Goal: Information Seeking & Learning: Learn about a topic

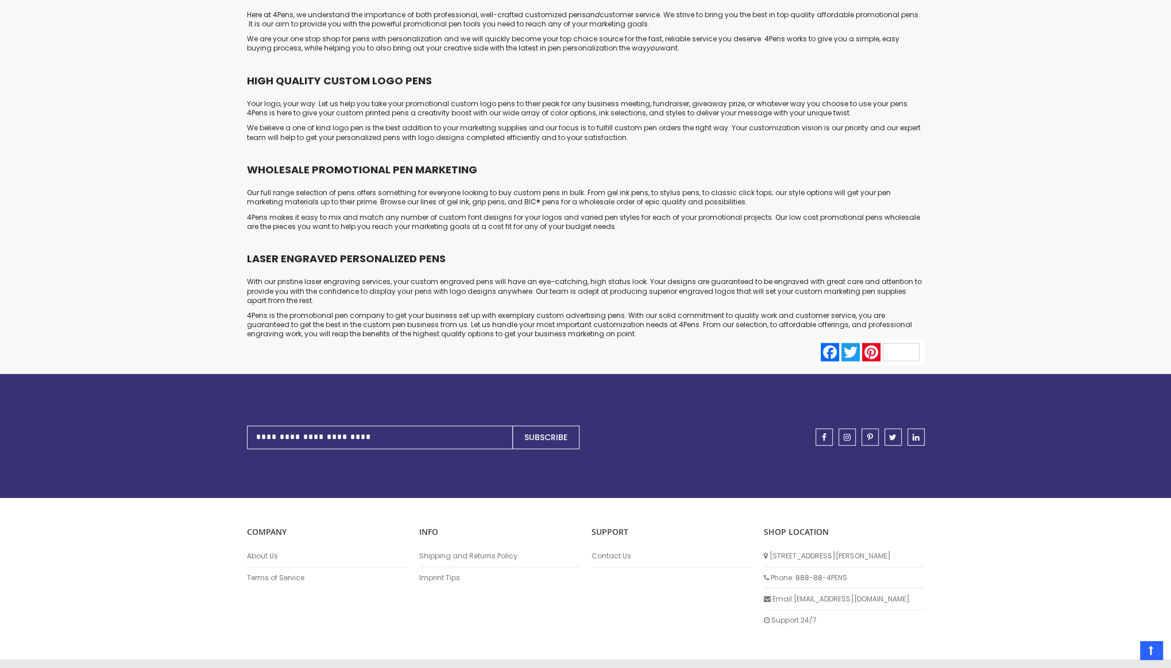
scroll to position [5558, 0]
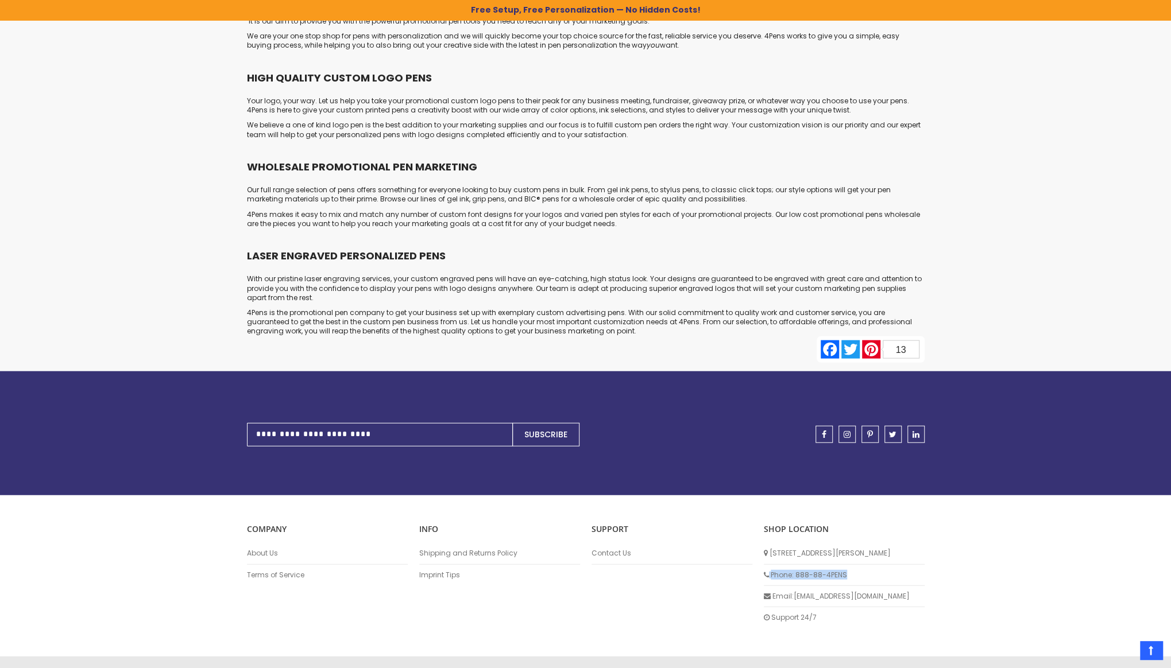
drag, startPoint x: 849, startPoint y: 543, endPoint x: 761, endPoint y: 542, distance: 87.9
click at [761, 542] on div "SHOP LOCATION 138 Kathryn Drive Red Lion, PA 17356 Phone: 888-88-4PENS Email: i…" at bounding box center [844, 576] width 172 height 105
copy li "Phone: 888-88-4PENS"
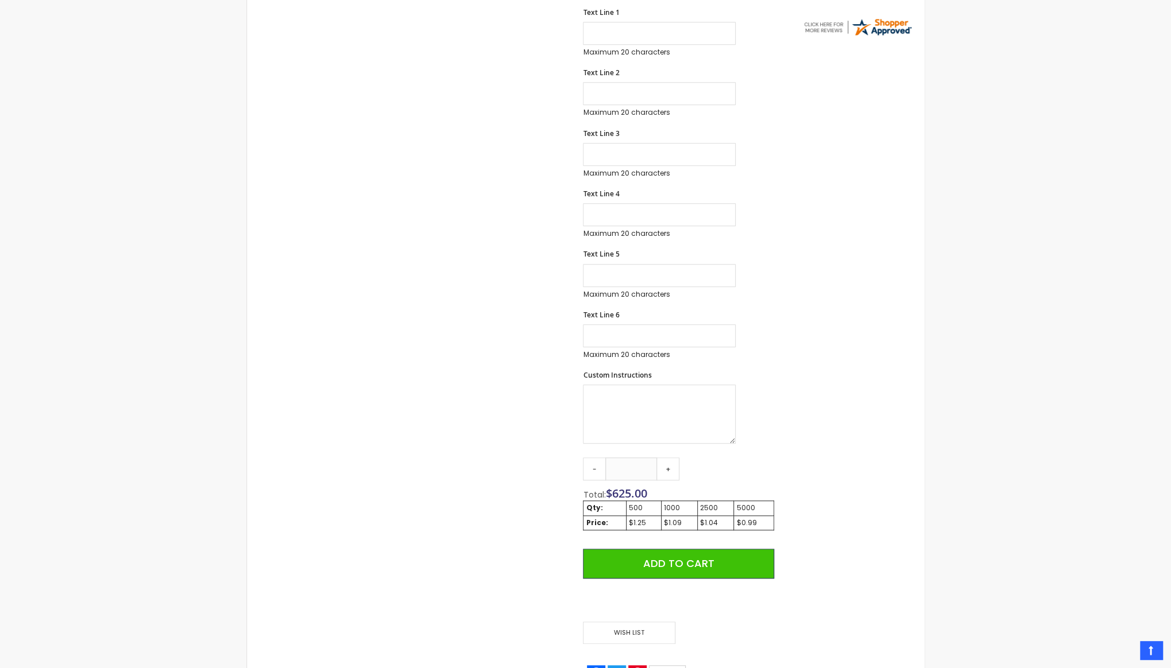
scroll to position [533, 0]
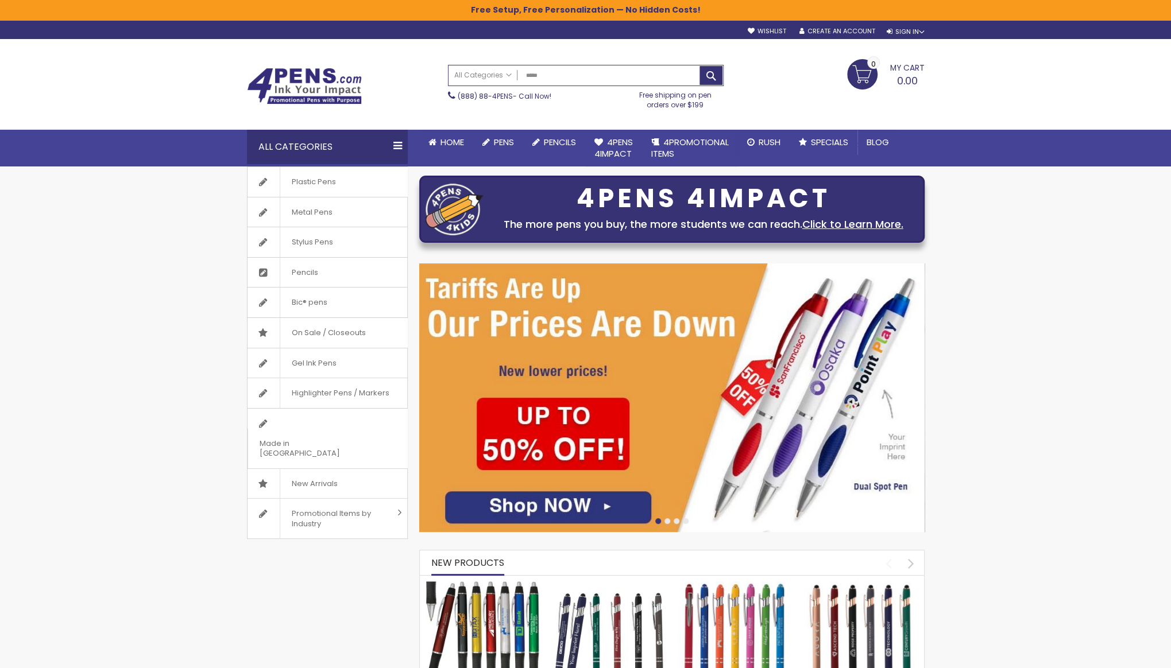
type input "******"
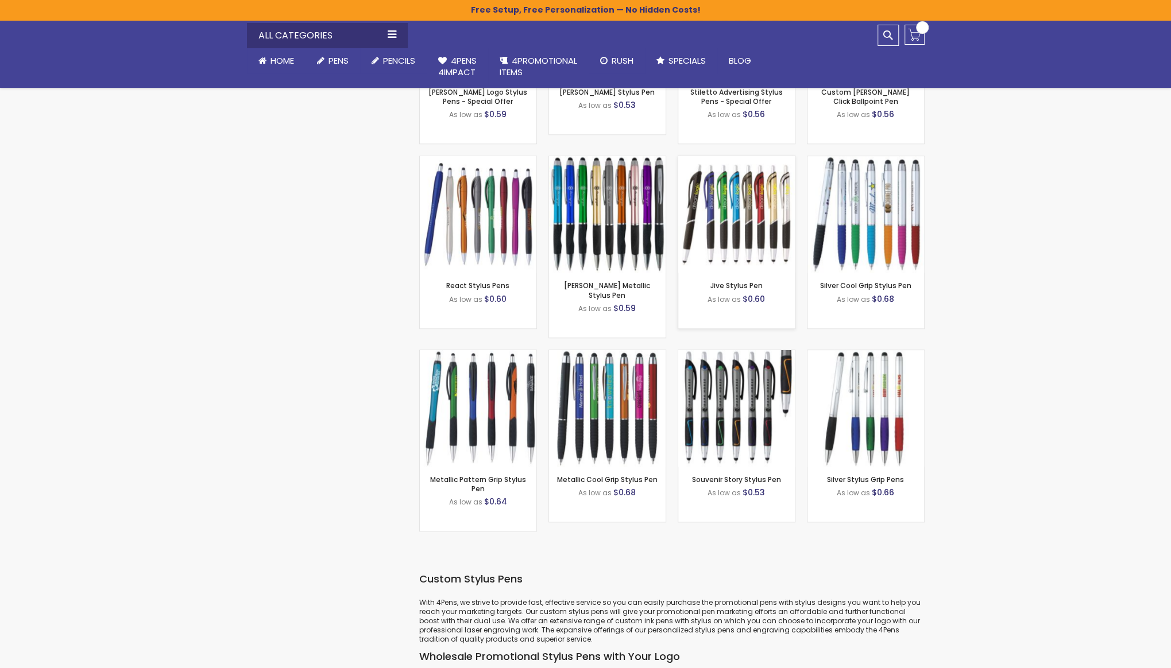
scroll to position [1030, 0]
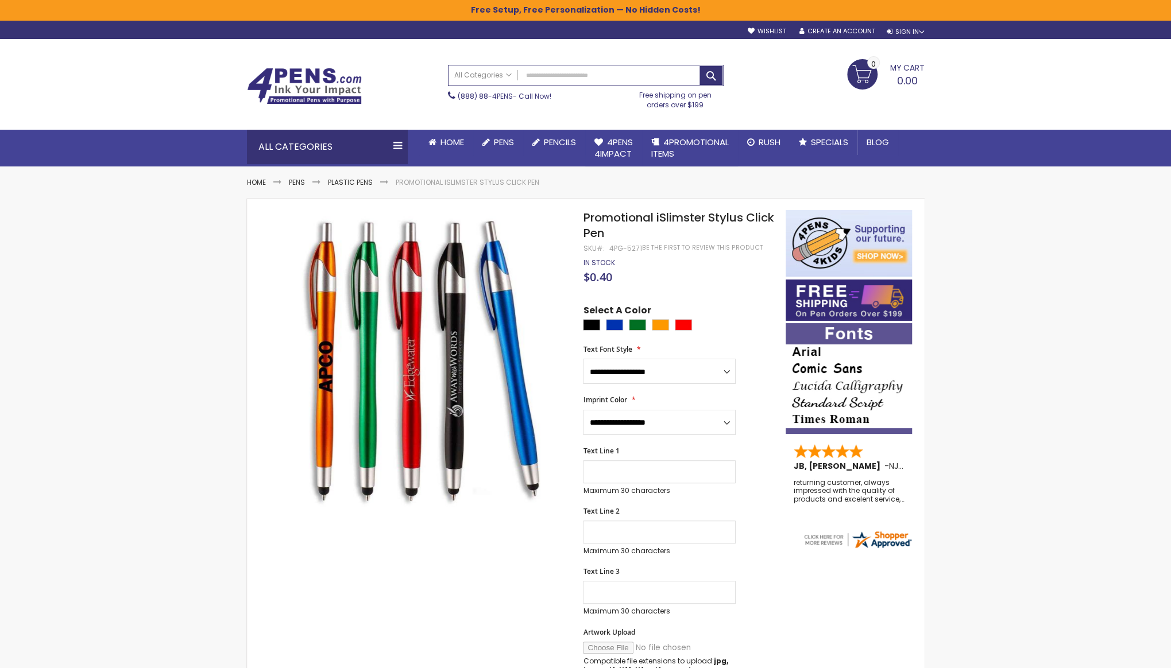
click at [630, 250] on div "4PG-5271" at bounding box center [625, 248] width 33 height 9
copy div "5271"
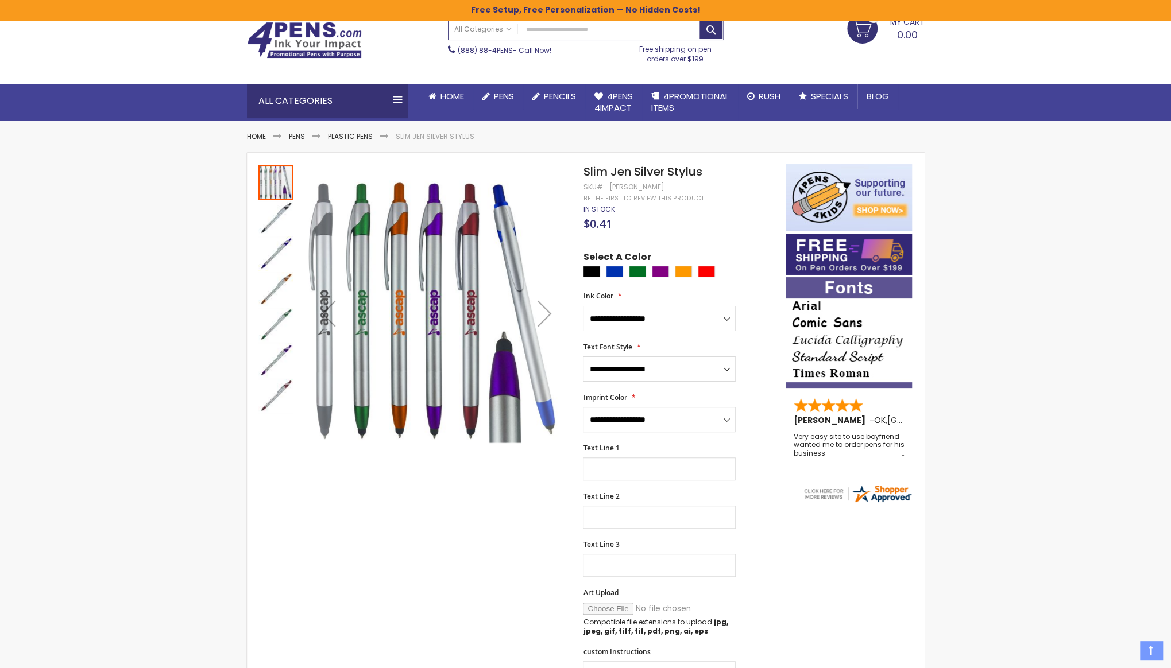
scroll to position [36, 0]
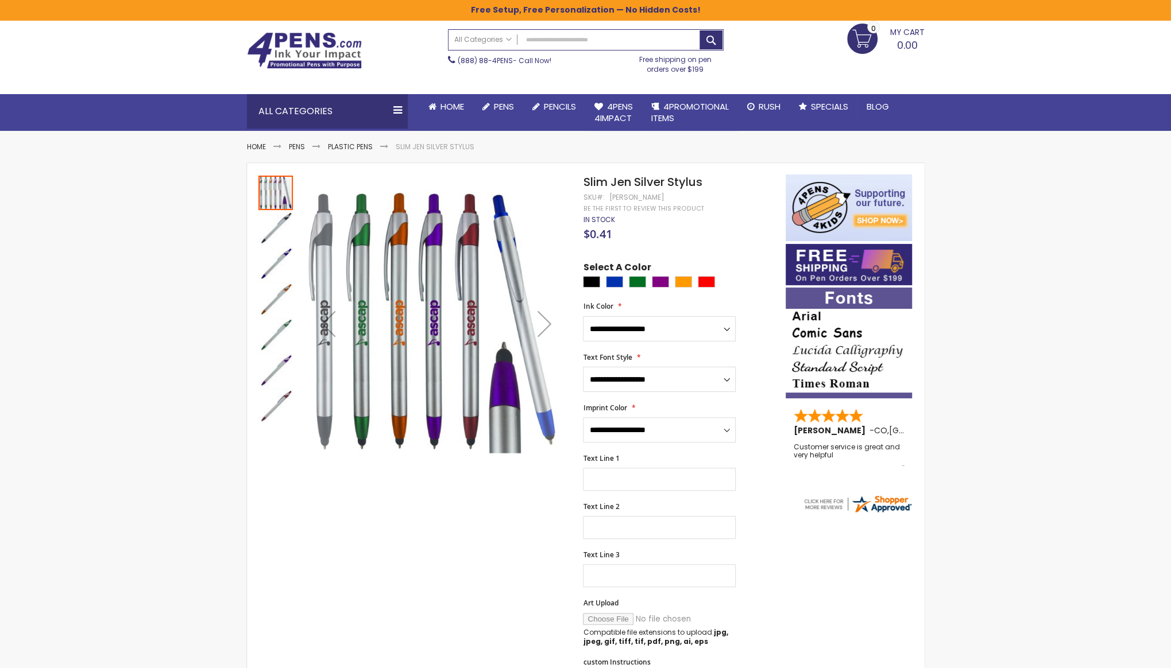
click at [658, 183] on span "Slim Jen Silver Stylus" at bounding box center [642, 182] width 119 height 16
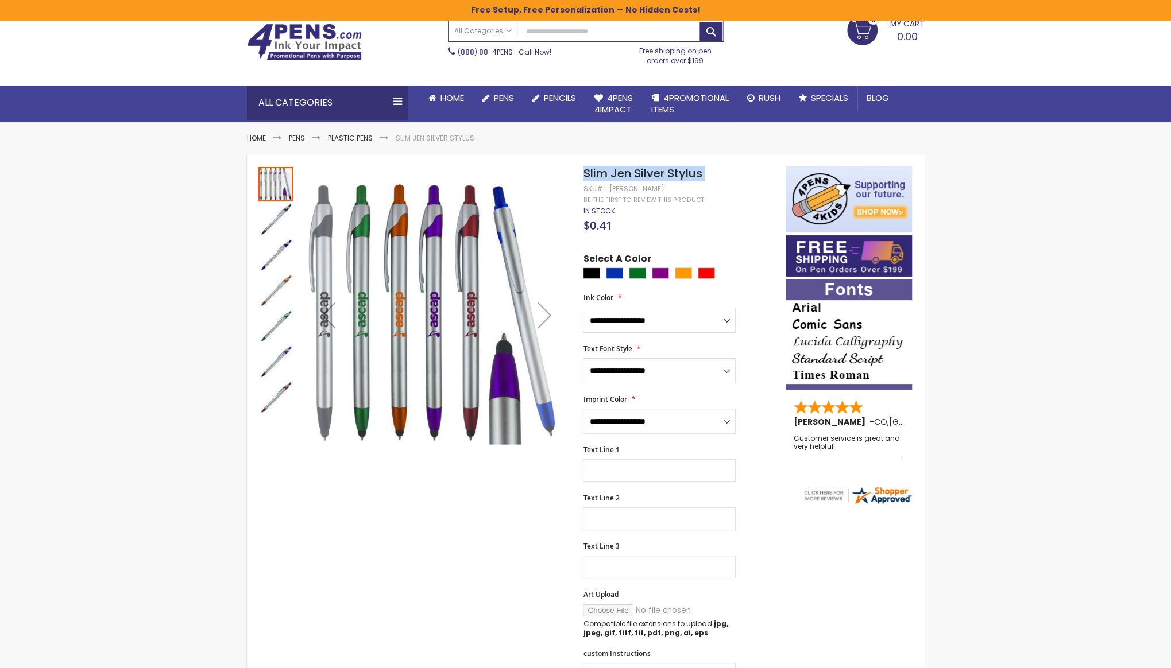
scroll to position [45, 0]
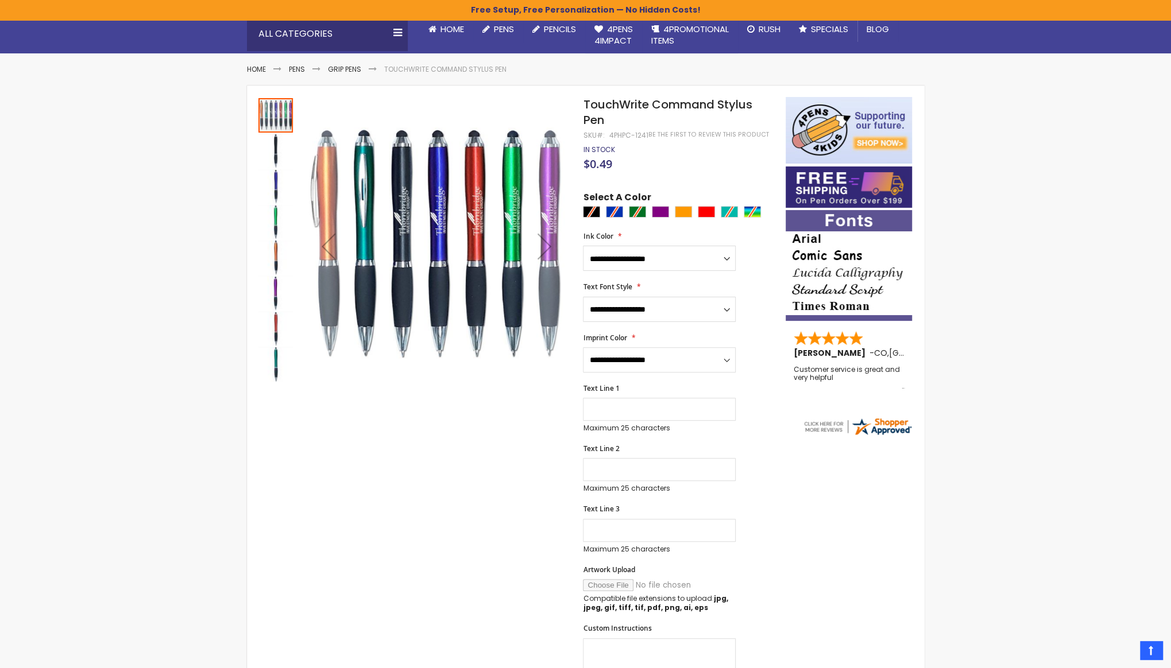
scroll to position [92, 0]
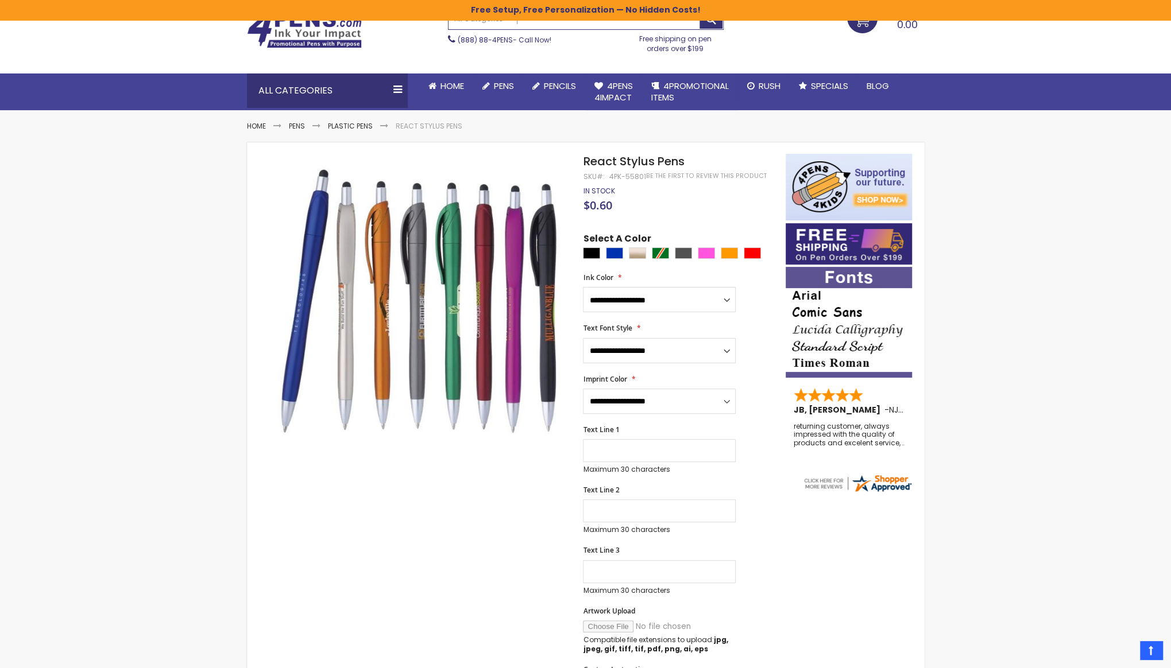
scroll to position [41, 0]
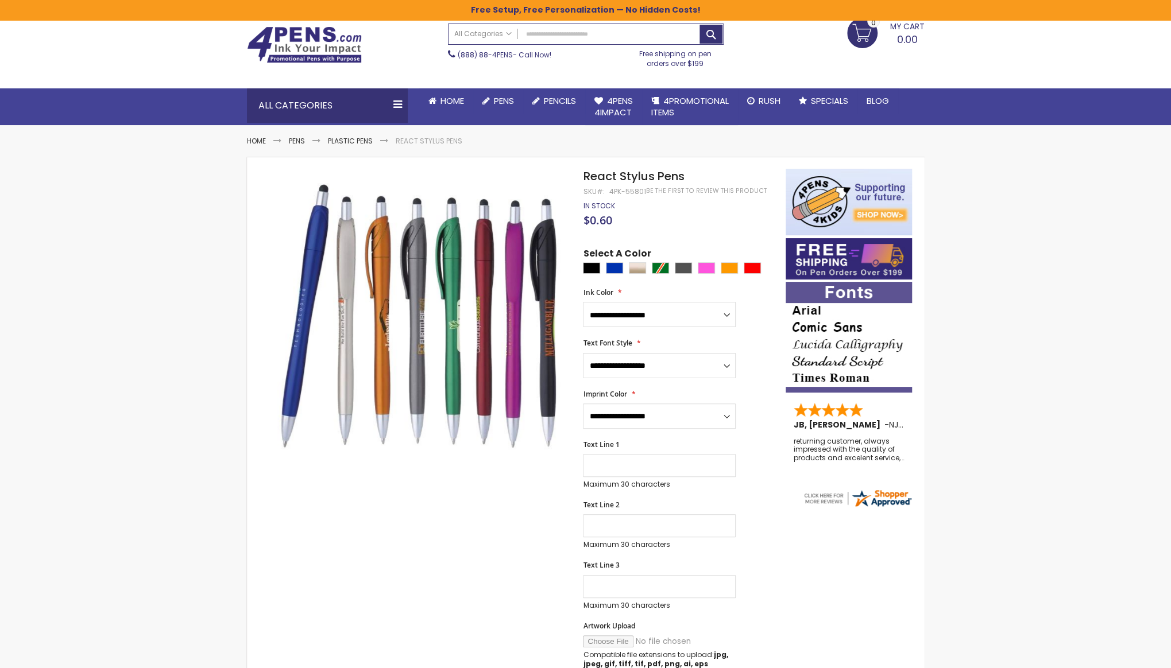
click at [627, 191] on div "4PK-55801" at bounding box center [627, 191] width 37 height 9
copy div "55801"
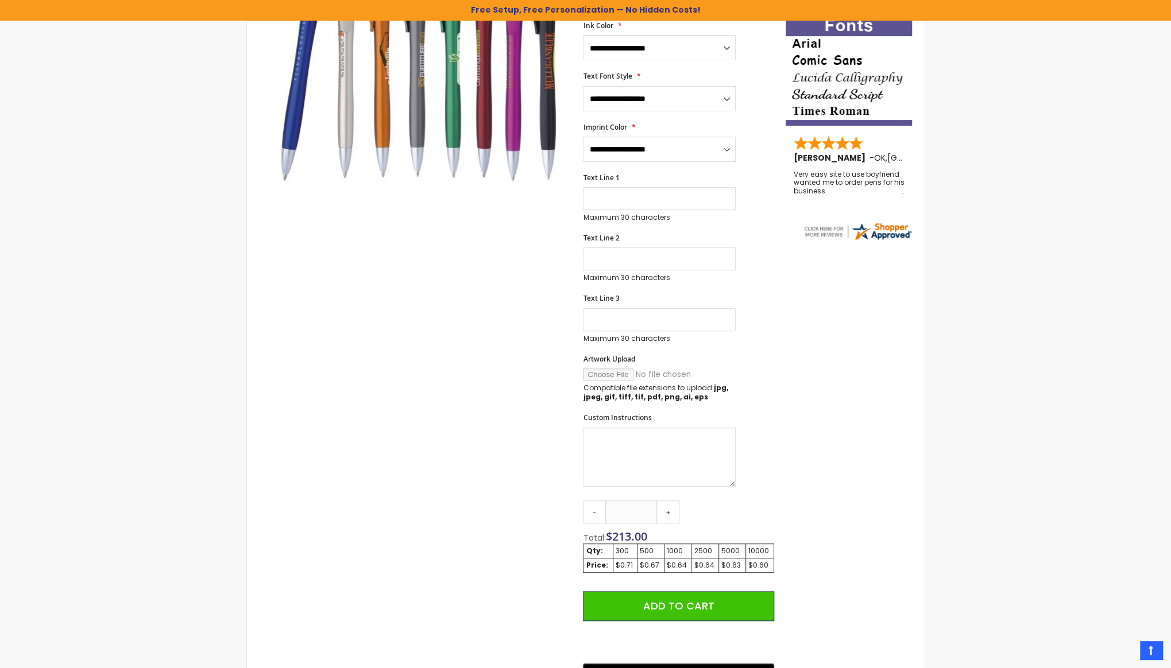
scroll to position [0, 0]
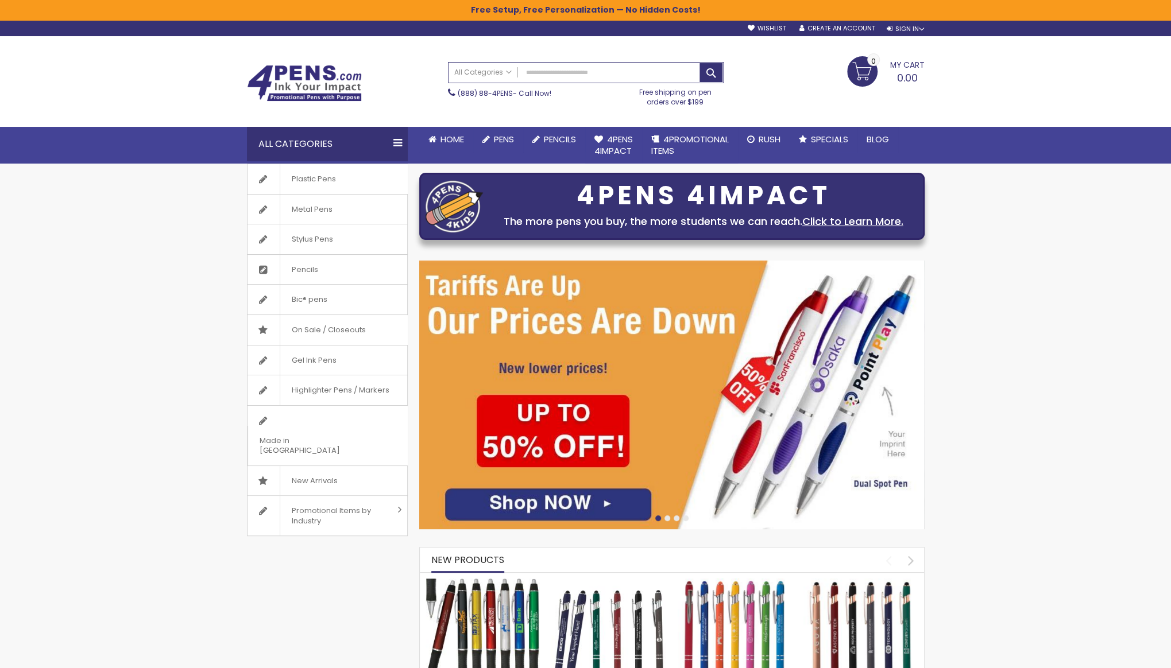
scroll to position [6, 0]
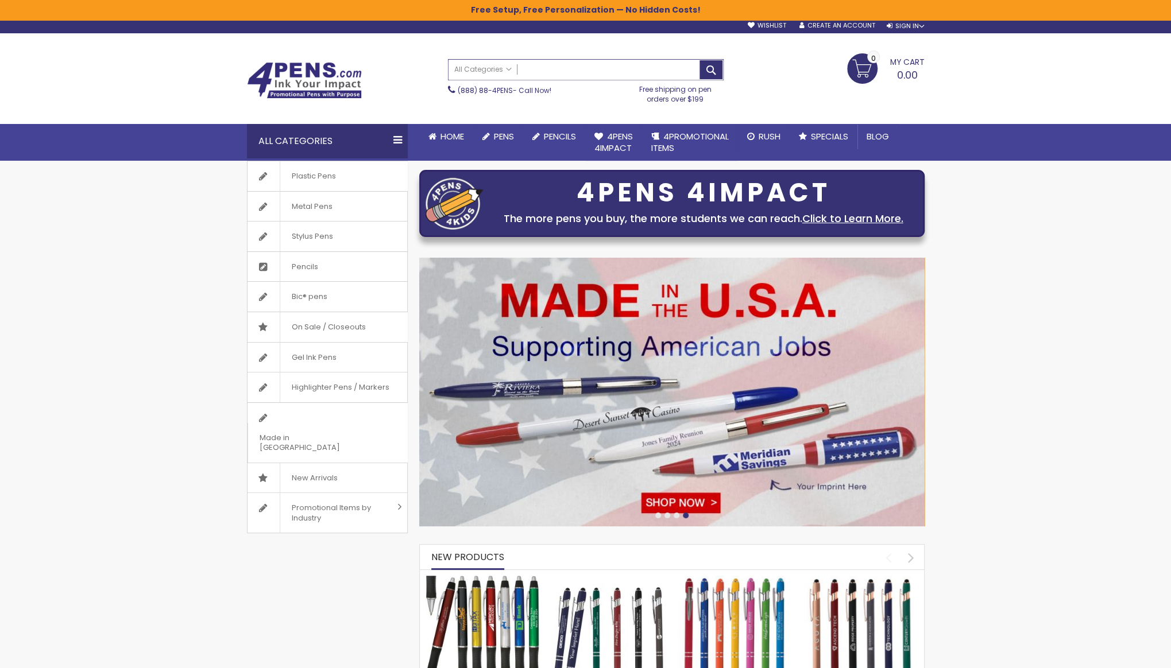
click at [591, 65] on input "Search" at bounding box center [585, 70] width 274 height 20
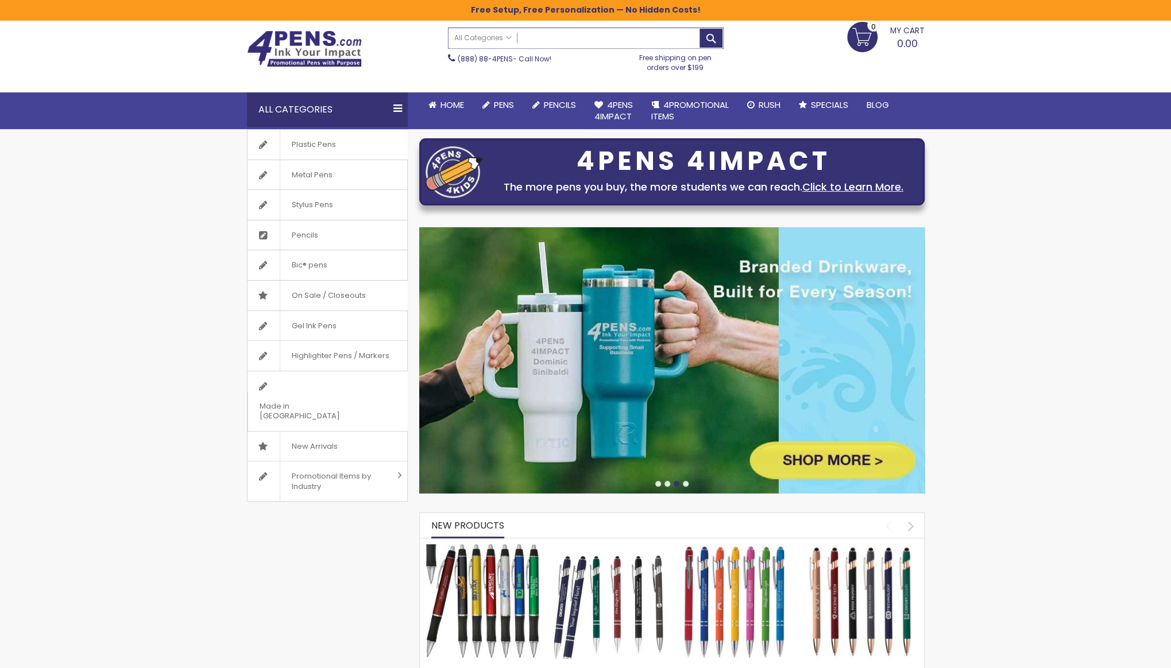
scroll to position [39, 0]
